Goal: Transaction & Acquisition: Purchase product/service

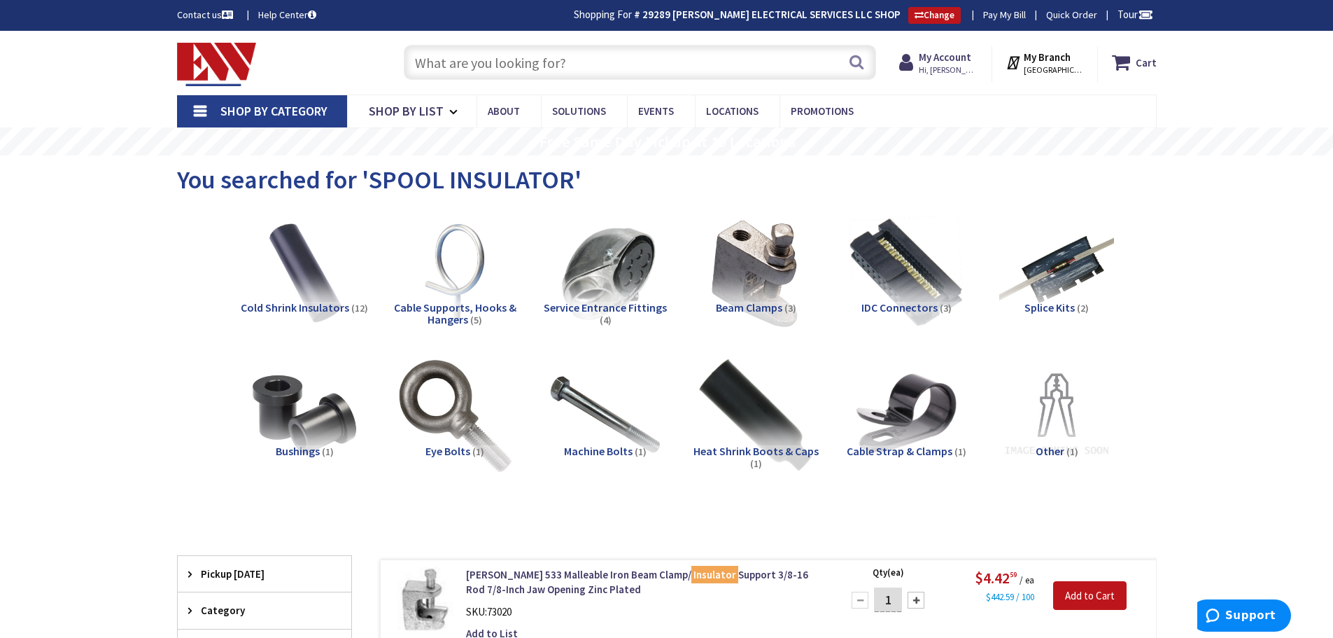
click at [565, 62] on input "text" at bounding box center [640, 62] width 472 height 35
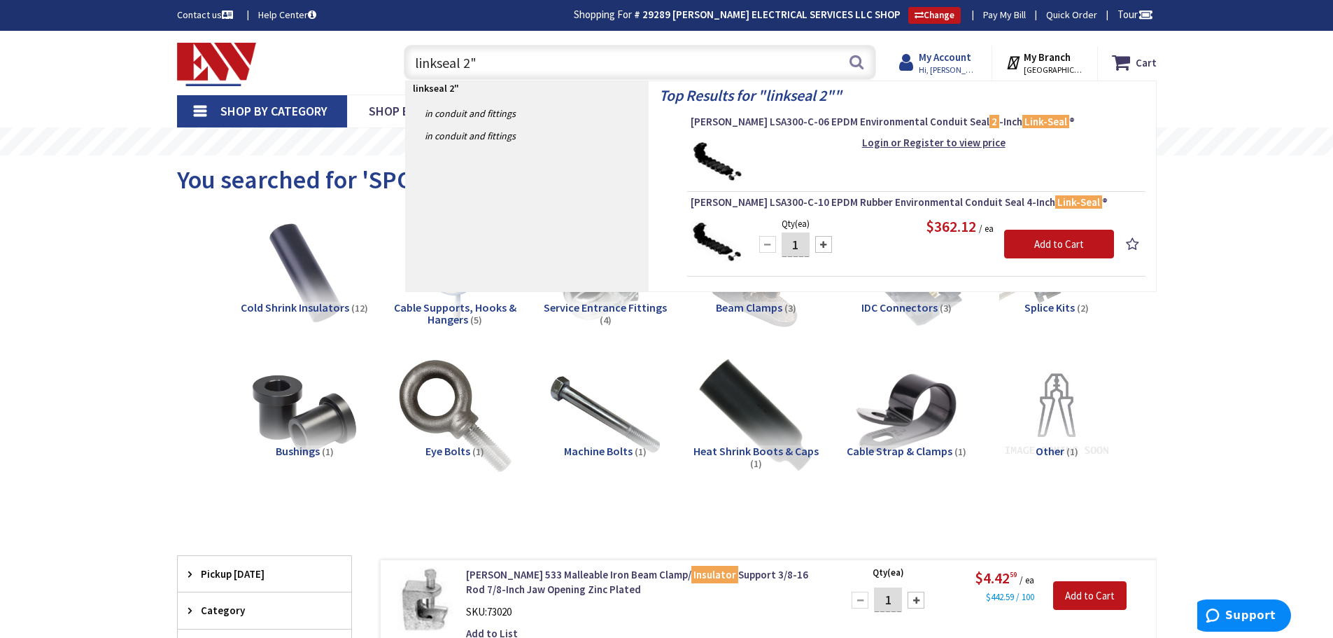
type input "linkseal 2""
click at [956, 57] on strong "My Account" at bounding box center [945, 56] width 52 height 13
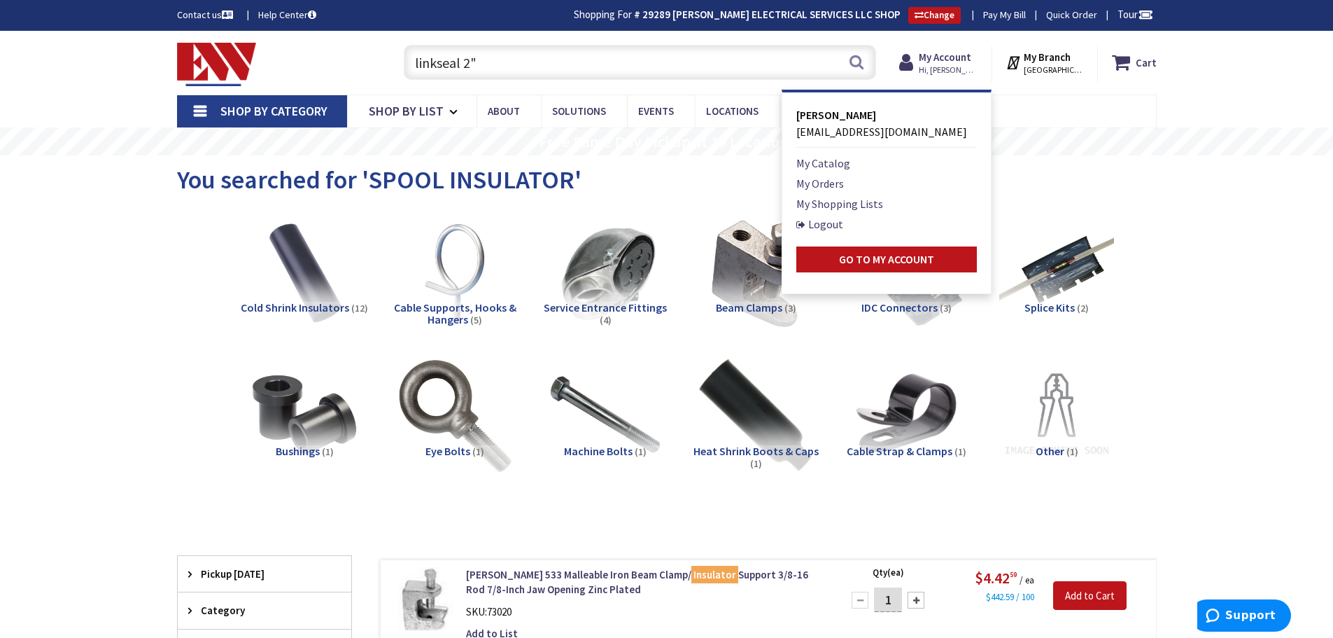
click at [554, 78] on input "linkseal 2"" at bounding box center [640, 62] width 472 height 35
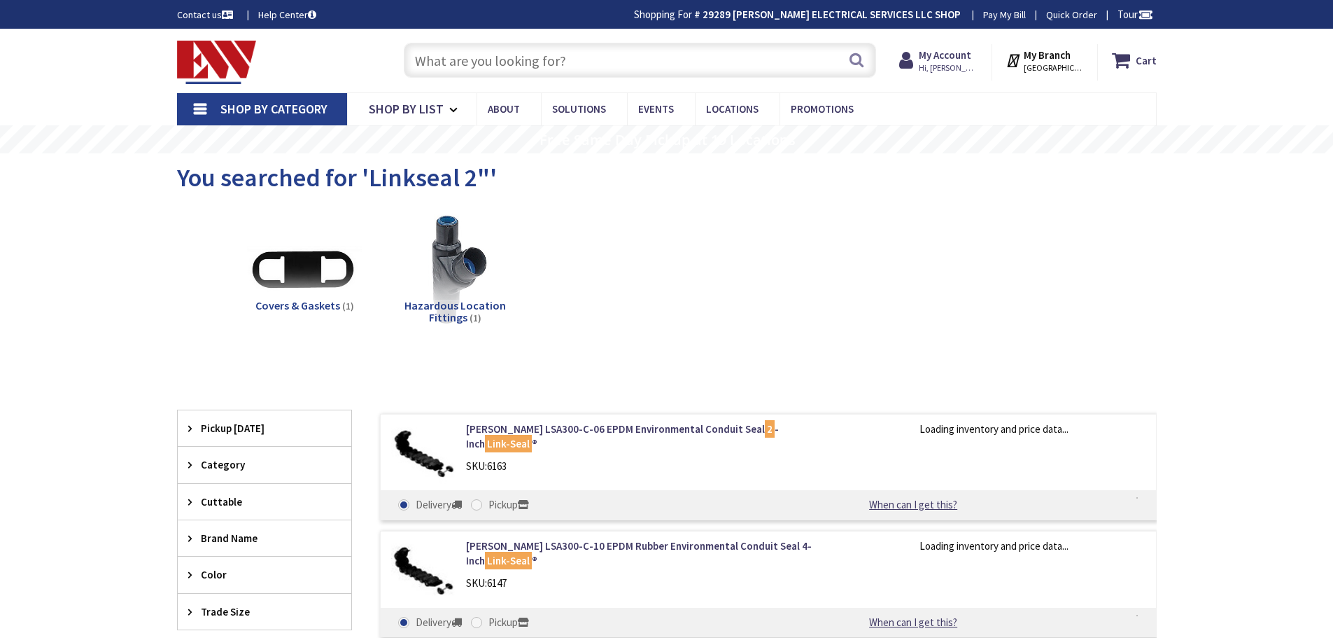
type input "Rocky Top Rd, [GEOGRAPHIC_DATA], [GEOGRAPHIC_DATA]"
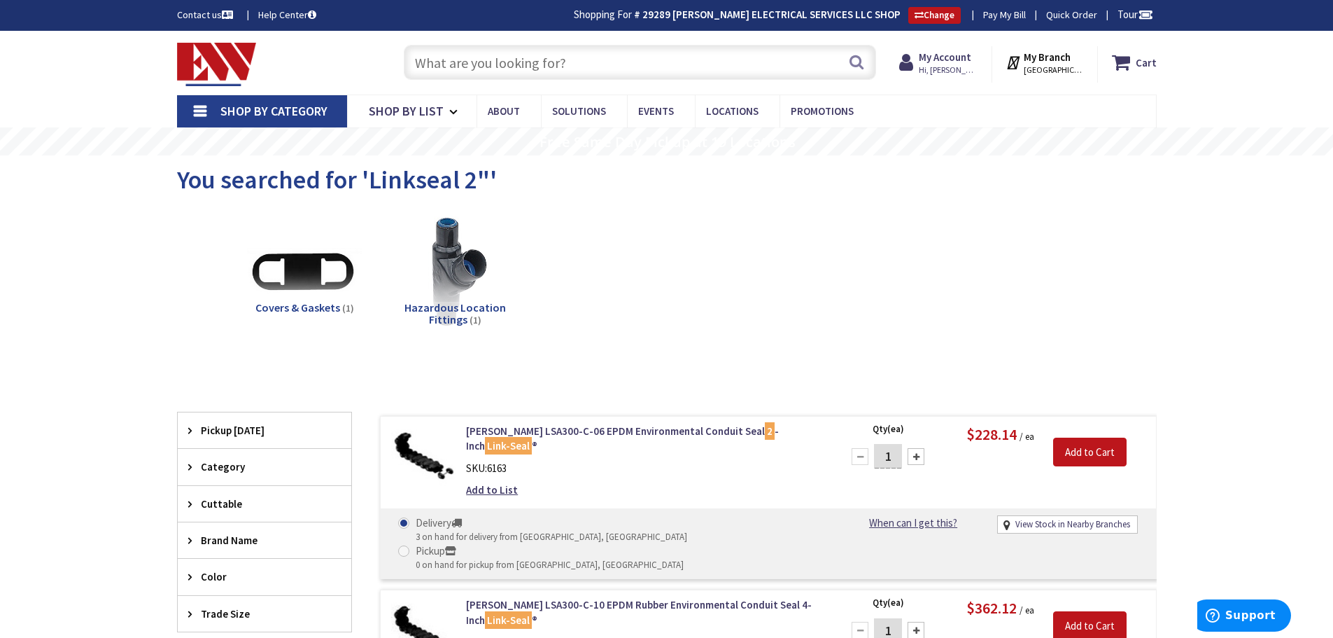
click at [853, 264] on div "Covers & Gaskets (1) Hazardous Location Fittings (1)" at bounding box center [667, 283] width 931 height 150
